Goal: Communication & Community: Answer question/provide support

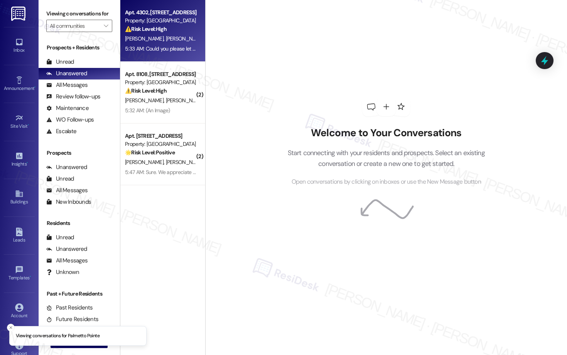
click at [166, 38] on span "S. Kushwah" at bounding box center [185, 38] width 39 height 7
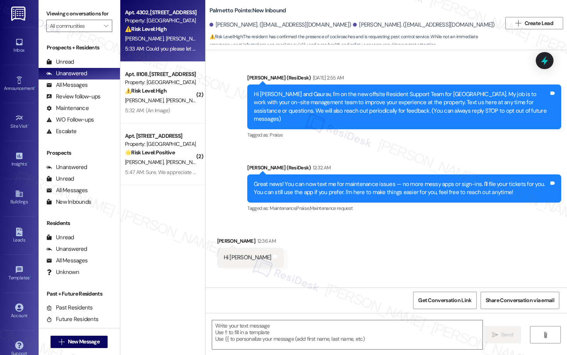
click at [166, 38] on span "S. Kushwah" at bounding box center [185, 38] width 39 height 7
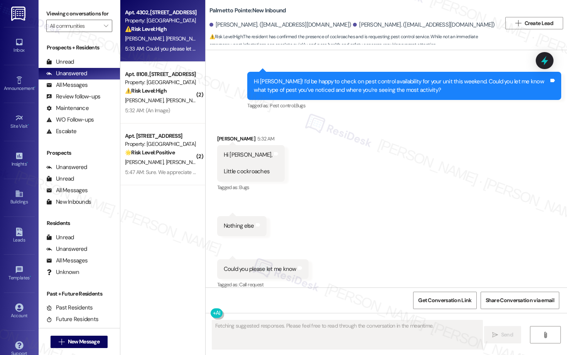
scroll to position [456, 0]
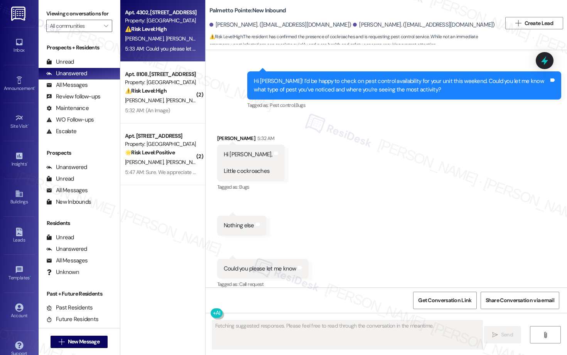
click at [166, 37] on span "S. Kushwah" at bounding box center [185, 38] width 39 height 7
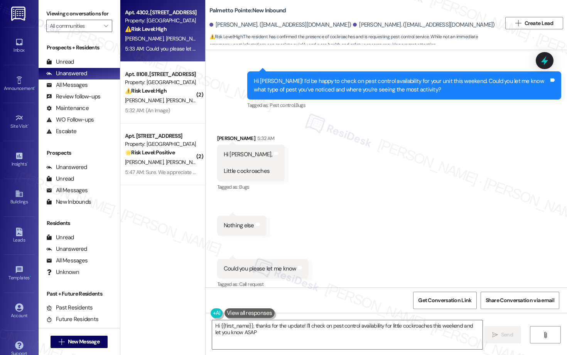
type textarea "Hi {{first_name}}, thanks for the update! I'll check on pest control availabili…"
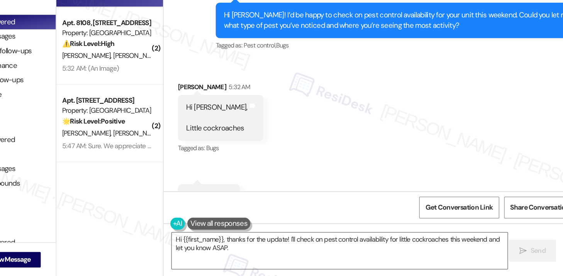
scroll to position [467, 0]
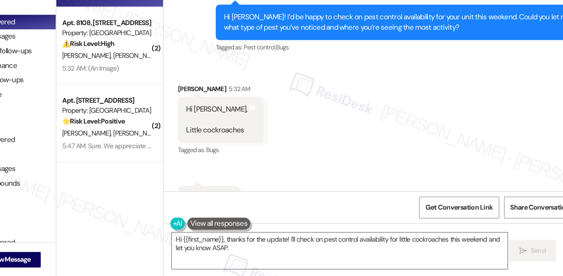
click at [316, 130] on div "Received via SMS Sanu Kushwah 5:32 AM Hi Sarah, Little cockroaches Tags and not…" at bounding box center [383, 194] width 357 height 179
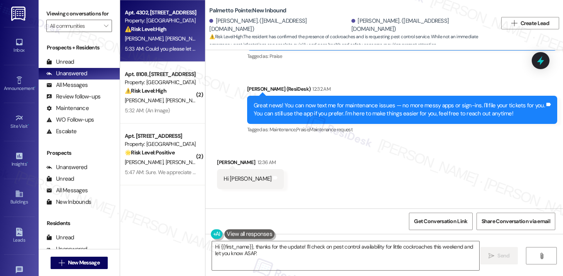
scroll to position [74, 0]
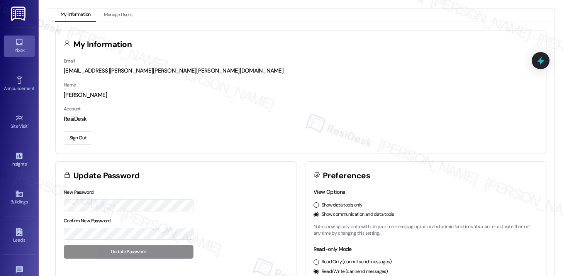
click at [16, 42] on icon at bounding box center [19, 42] width 7 height 7
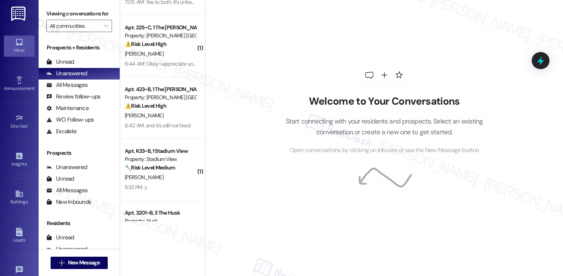
scroll to position [104, 0]
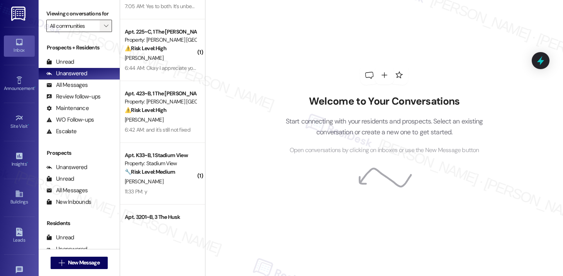
click at [104, 29] on icon "" at bounding box center [106, 26] width 4 height 6
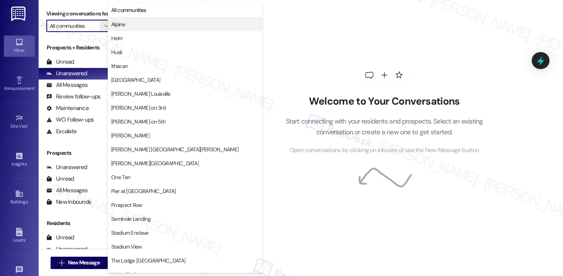
click at [124, 22] on span "Alpine" at bounding box center [118, 24] width 14 height 8
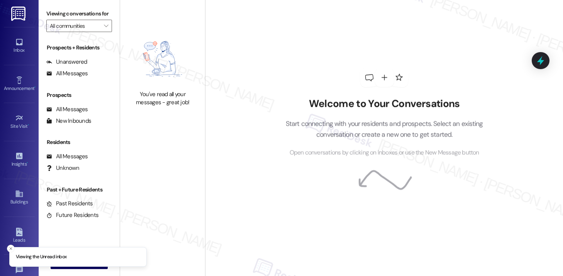
type input "Alpine"
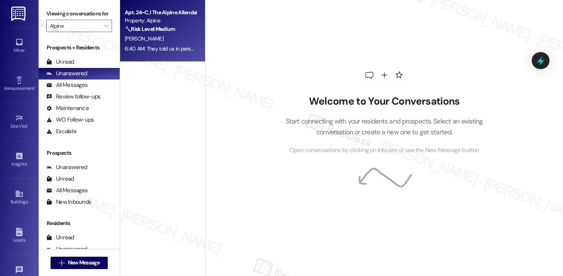
click at [172, 52] on div "6:40 AM: They told us in person 6:40 AM: They told us in person" at bounding box center [160, 49] width 73 height 10
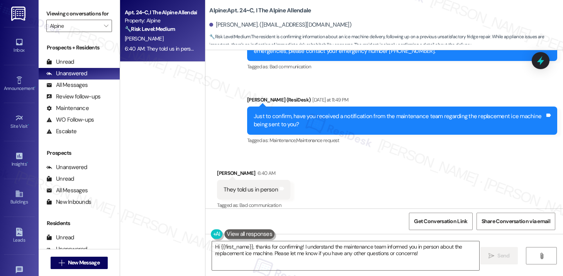
scroll to position [398, 0]
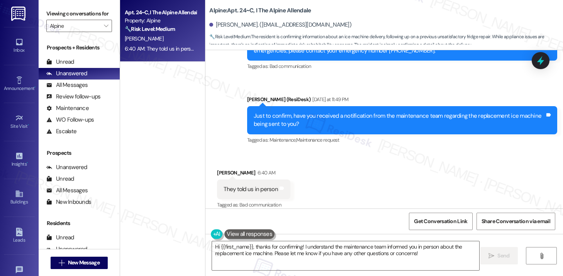
click at [335, 208] on div "Get Conversation Link Share Conversation via email" at bounding box center [383, 220] width 357 height 25
click at [234, 186] on div "They told us in person Tags and notes" at bounding box center [253, 189] width 73 height 20
click at [286, 257] on textarea "Hi {{first_name}}, thanks for confirming! I understand the maintenance team inf…" at bounding box center [345, 255] width 267 height 29
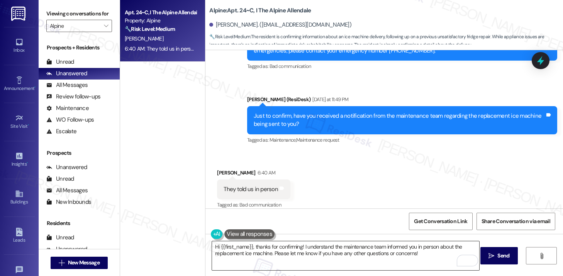
click at [296, 256] on textarea "Hi {{first_name}}, thanks for confirming! I understand the maintenance team inf…" at bounding box center [345, 255] width 267 height 29
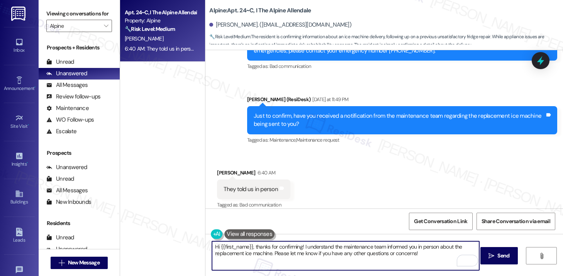
click at [296, 256] on textarea "Hi {{first_name}}, thanks for confirming! I understand the maintenance team inf…" at bounding box center [345, 255] width 267 height 29
type textarea "/"
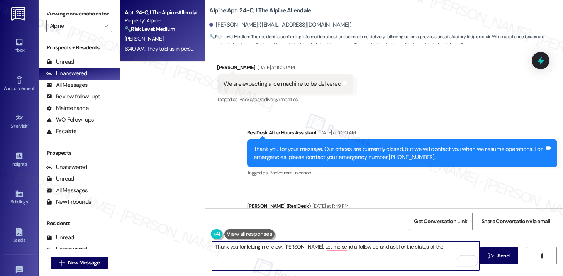
scroll to position [287, 0]
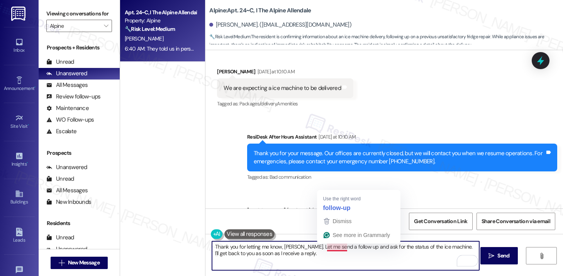
click at [332, 247] on textarea "Thank you for letting me know, [PERSON_NAME]. Let me send a follow up and ask f…" at bounding box center [345, 255] width 267 height 29
type textarea "Thank you for letting me know, [PERSON_NAME]. Let me send a follow-up and ask f…"
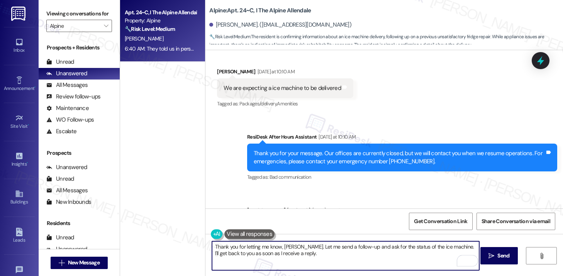
click at [323, 254] on textarea "Thank you for letting me know, [PERSON_NAME]. Let me send a follow-up and ask f…" at bounding box center [345, 255] width 267 height 29
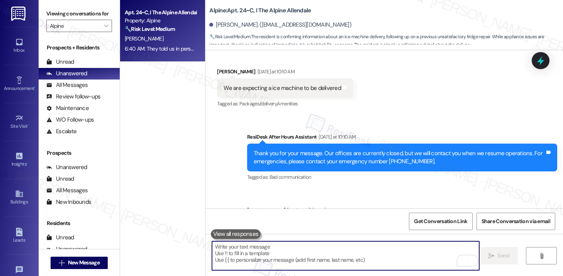
click at [251, 260] on textarea "To enrich screen reader interactions, please activate Accessibility in Grammarl…" at bounding box center [345, 255] width 267 height 29
paste textarea "Thank you for letting me know, [PERSON_NAME]. I’ll send a follow-up to check on…"
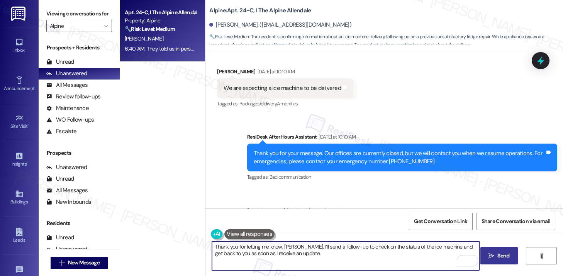
click at [508, 257] on span "Send" at bounding box center [503, 256] width 12 height 8
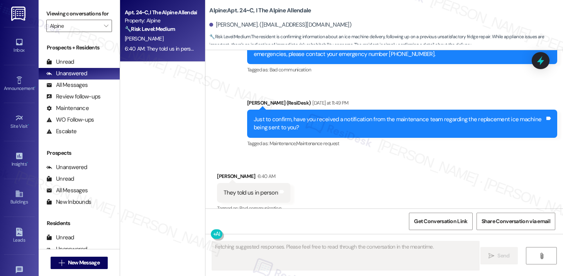
scroll to position [460, 0]
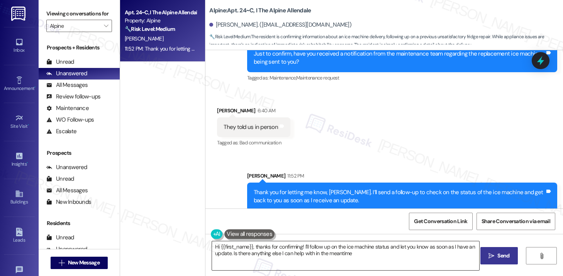
type textarea "Hi {{first_name}}, thanks for confirming! I'll follow up on the ice machine sta…"
click at [283, 254] on textarea "Hi {{first_name}}, thanks for confirming! I'll follow up on the ice machine sta…" at bounding box center [345, 255] width 267 height 29
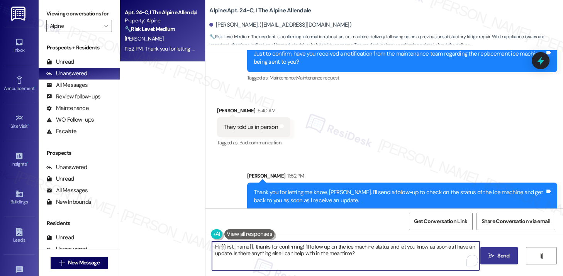
click at [283, 254] on textarea "Hi {{first_name}}, thanks for confirming! I'll follow up on the ice machine sta…" at bounding box center [345, 255] width 267 height 29
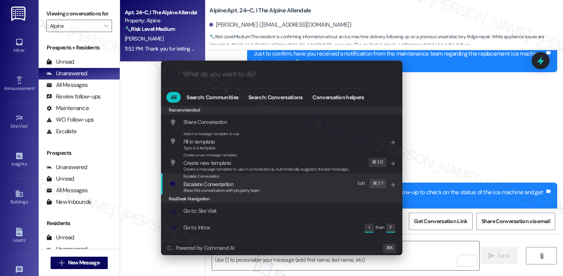
click at [228, 191] on span "Share this conversation with property team" at bounding box center [221, 190] width 76 height 5
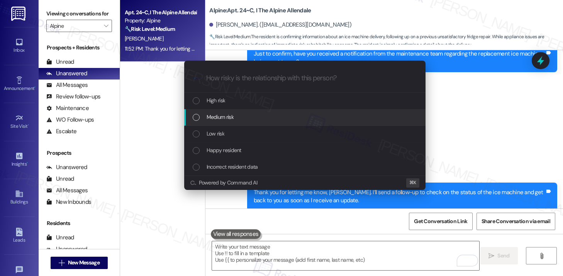
click at [236, 120] on div "Medium risk" at bounding box center [306, 117] width 226 height 8
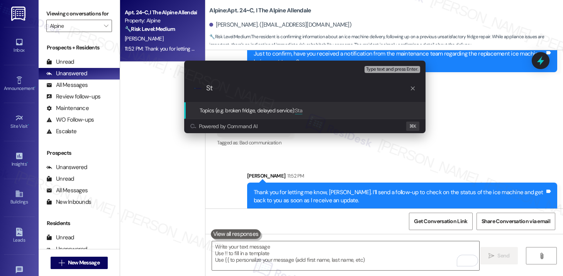
type input "S"
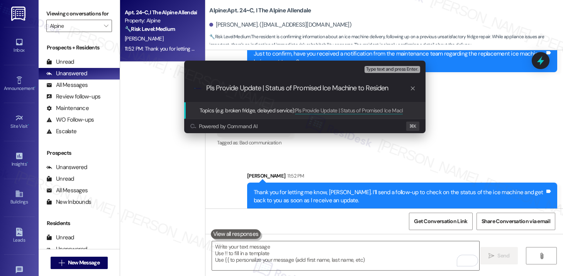
type input "Pls Provide Update | Status of Promised Ice Machine to Resident"
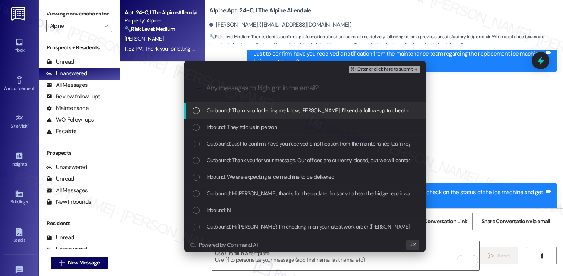
click at [242, 109] on span "Outbound: Thank you for letting me know, [PERSON_NAME]. I’ll send a follow-up t…" at bounding box center [400, 110] width 389 height 8
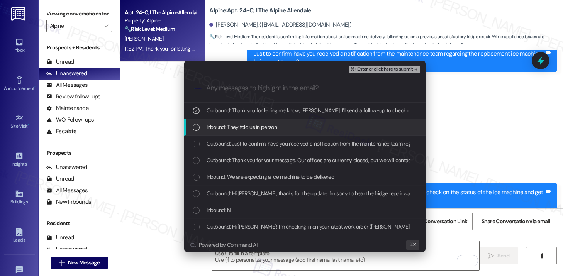
click at [240, 121] on div "Inbound: They told us in person" at bounding box center [304, 127] width 241 height 17
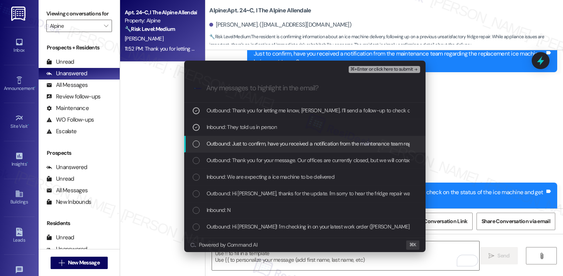
click at [242, 139] on div "Outbound: Just to confirm, have you received a notification from the maintenanc…" at bounding box center [304, 144] width 241 height 17
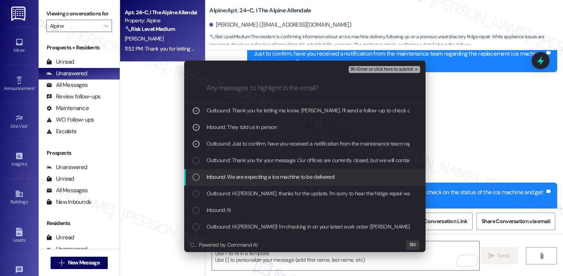
click at [240, 176] on span "Inbound: We are expecting a ice machine to be delivered" at bounding box center [270, 177] width 128 height 8
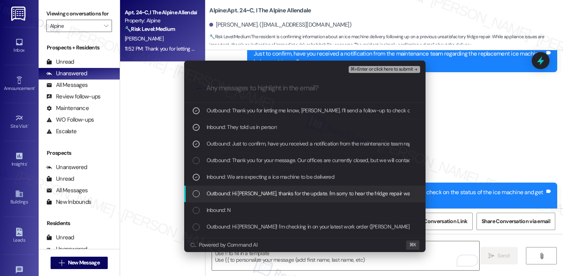
click at [246, 197] on span "Outbound: Hi [PERSON_NAME], thanks for the update. I'm sorry to hear the fridge…" at bounding box center [399, 193] width 387 height 8
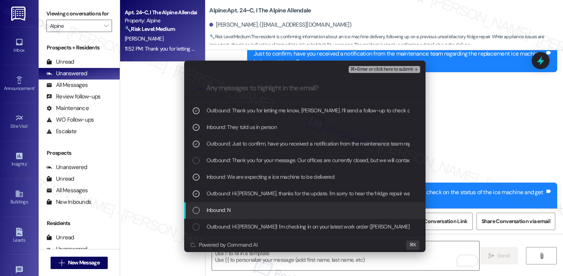
click at [244, 206] on div "Inbound: N" at bounding box center [306, 210] width 226 height 8
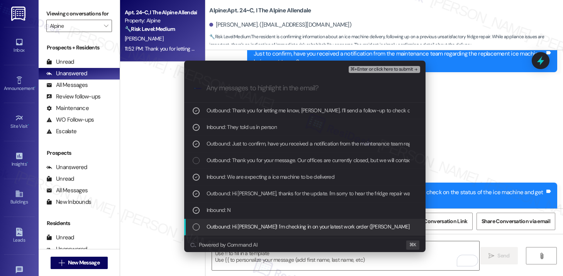
click at [246, 228] on span "Outbound: Hi [PERSON_NAME]! I'm checking in on your latest work order ([PERSON_…" at bounding box center [508, 226] width 605 height 8
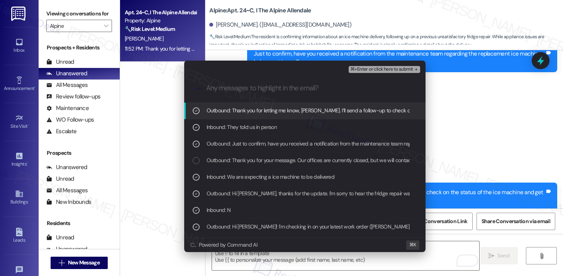
click at [397, 69] on span "⌘+Enter or click here to submit" at bounding box center [381, 69] width 63 height 5
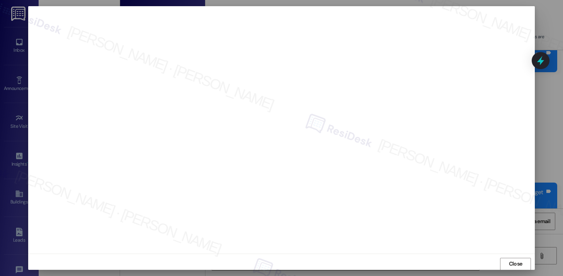
scroll to position [5, 0]
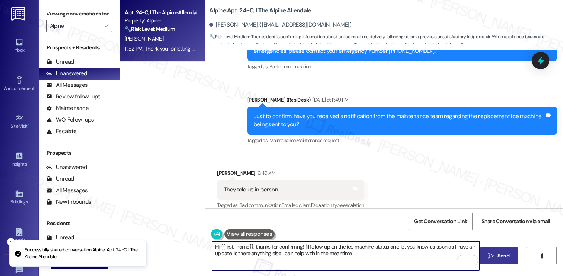
type textarea "Hi {{first_name}}, thanks for confirming! I'll follow up on the ice machine sta…"
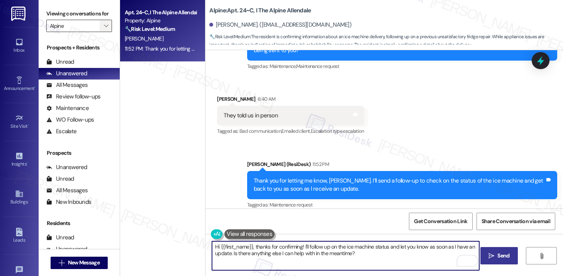
click at [102, 29] on span "" at bounding box center [105, 26] width 7 height 12
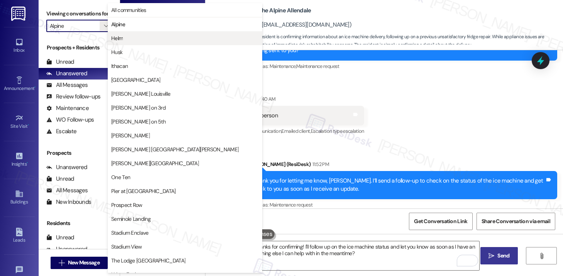
click at [139, 38] on span "Helm" at bounding box center [184, 38] width 147 height 8
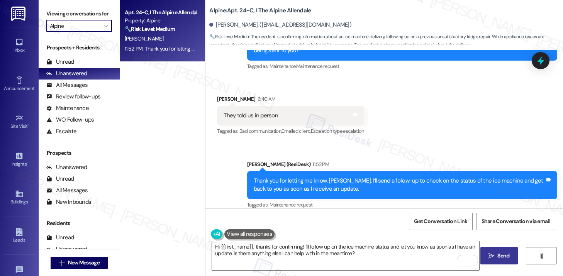
type input "Helm"
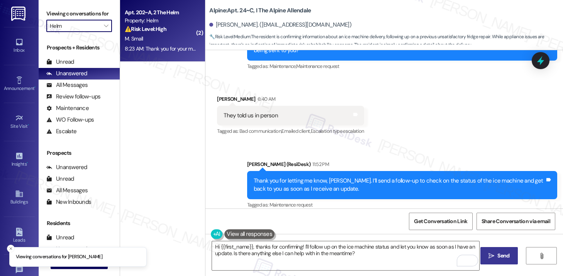
click at [169, 39] on div "M. Small" at bounding box center [160, 39] width 73 height 10
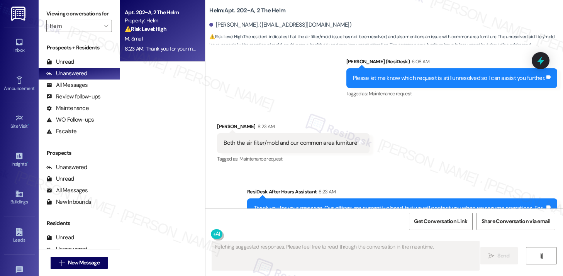
scroll to position [598, 0]
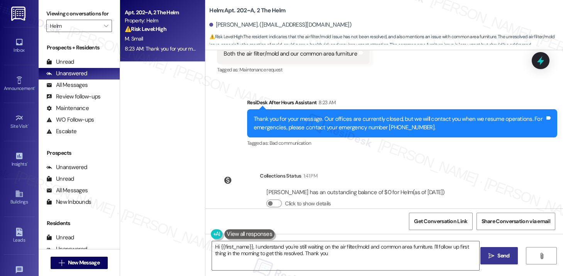
type textarea "Hi {{first_name}}, I understand you're still waiting on the air filter/mold and…"
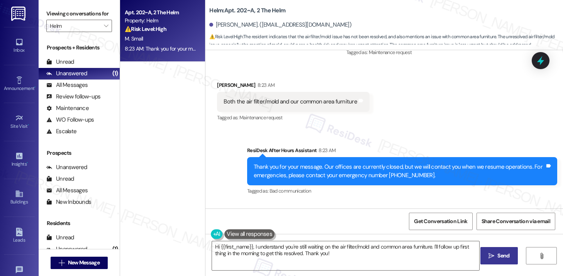
scroll to position [582, 0]
